Goal: Transaction & Acquisition: Purchase product/service

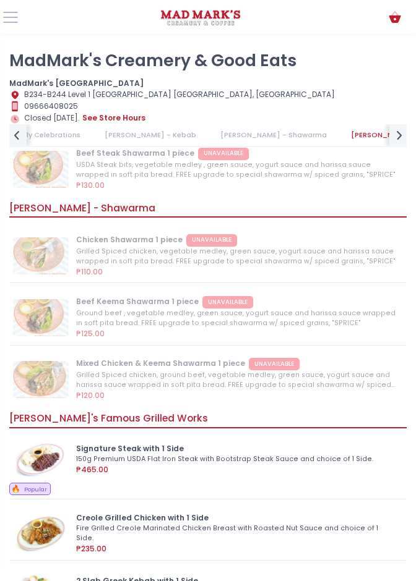
scroll to position [1051, 0]
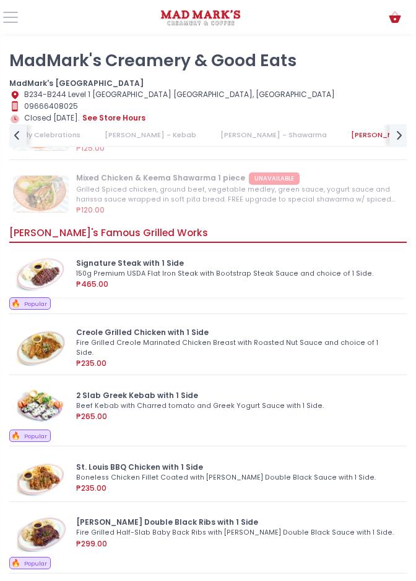
click at [27, 271] on img at bounding box center [41, 273] width 56 height 37
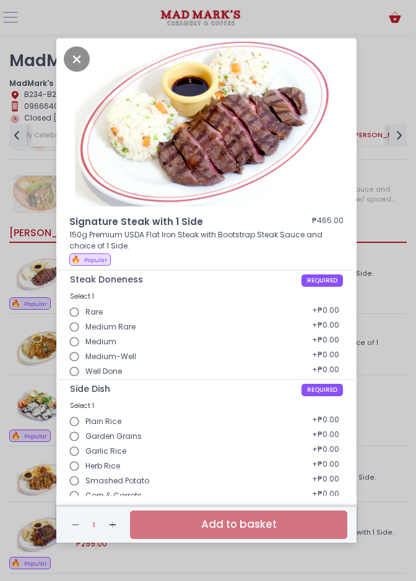
scroll to position [117, 0]
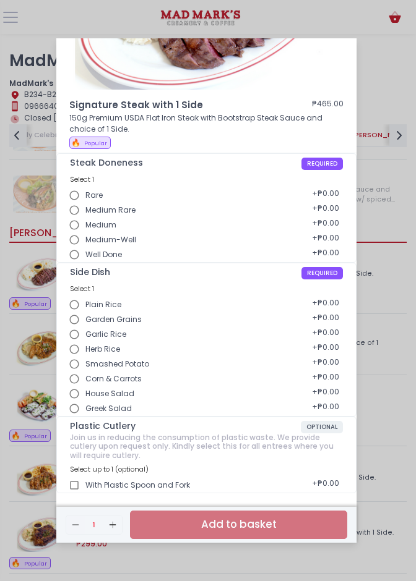
click at [407, 90] on div "Signature Steak with 1 Side ₱465.00 150g Premium USDA Flat Iron Steak with Boot…" at bounding box center [208, 290] width 416 height 581
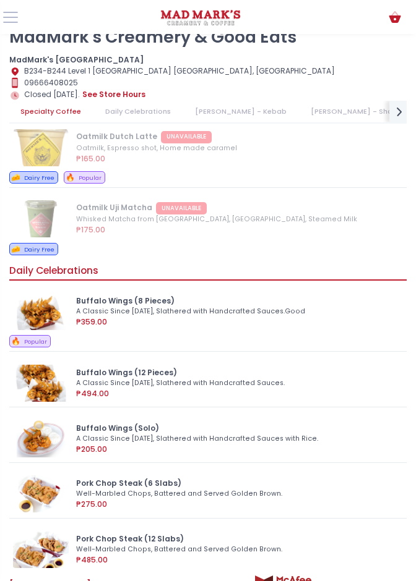
scroll to position [0, 0]
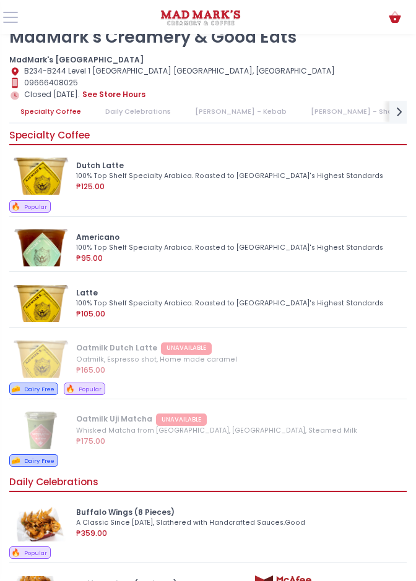
click at [144, 109] on link "Daily Celebrations" at bounding box center [138, 112] width 88 height 22
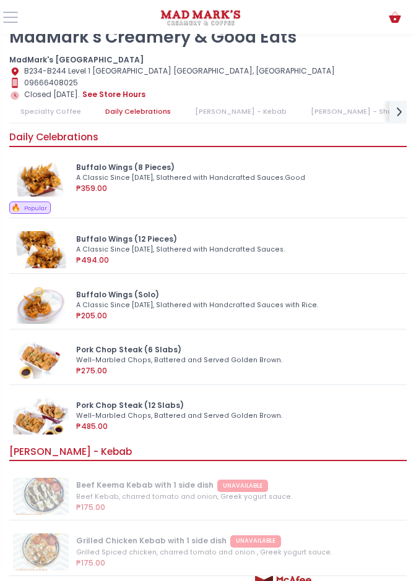
scroll to position [347, 0]
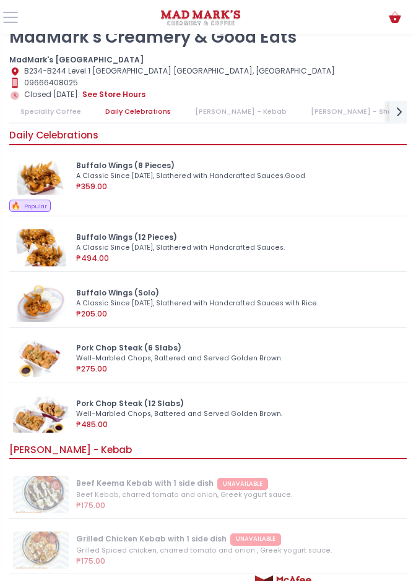
click at [212, 105] on link "[PERSON_NAME] - Kebab" at bounding box center [241, 112] width 114 height 22
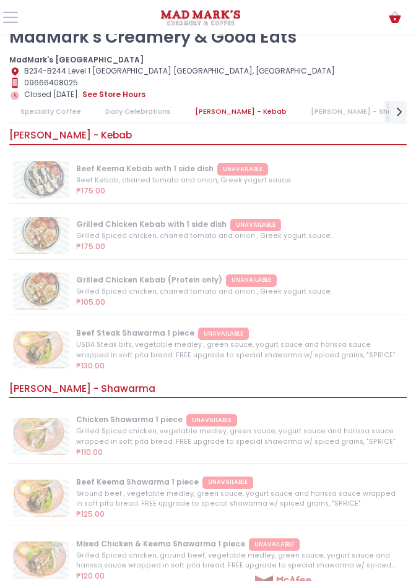
click at [305, 106] on link "[PERSON_NAME] - Shawarma" at bounding box center [363, 112] width 129 height 22
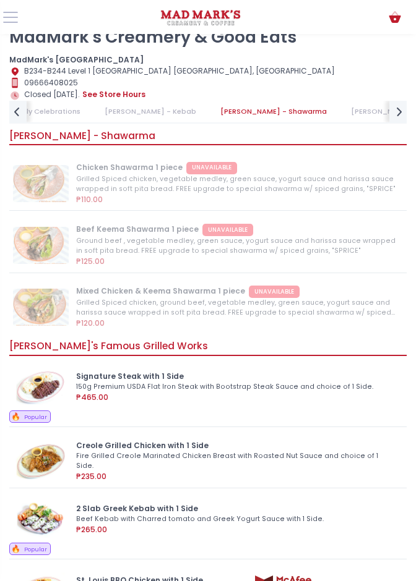
click at [361, 109] on link "[PERSON_NAME]'s Famous Grilled Works" at bounding box center [422, 112] width 166 height 22
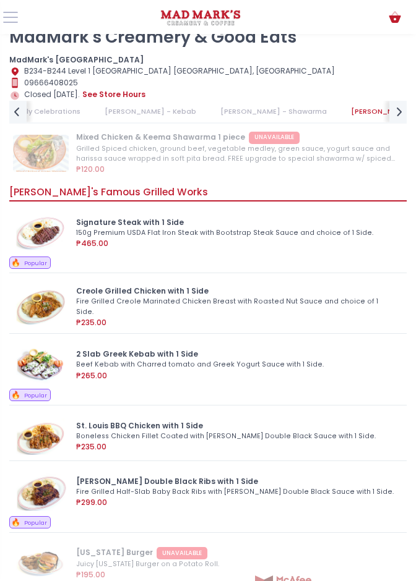
scroll to position [0, 304]
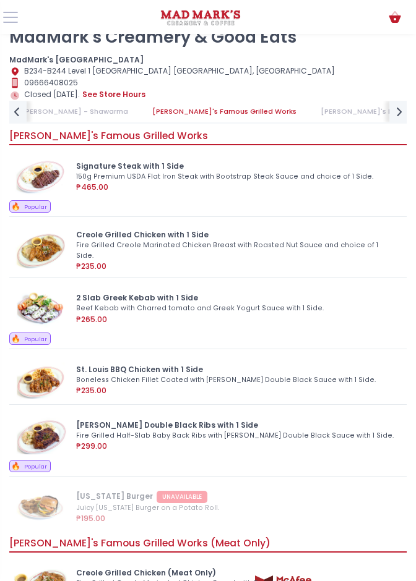
click at [365, 109] on link "[PERSON_NAME]'s Famous Grilled Works (Meat Only)" at bounding box center [414, 112] width 211 height 22
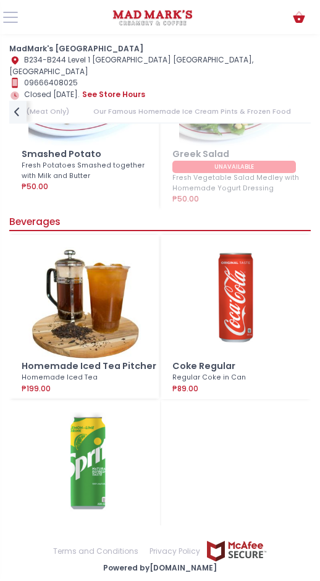
scroll to position [3348, 0]
